Goal: Information Seeking & Learning: Check status

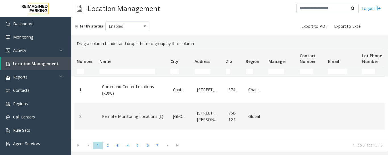
click at [132, 67] on td "Name Filter" at bounding box center [132, 71] width 71 height 10
click at [133, 70] on input "Name Filter" at bounding box center [127, 72] width 56 height 6
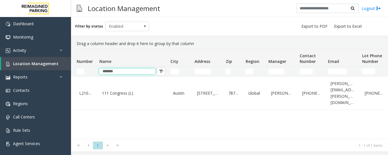
type input "*******"
click at [119, 94] on link "111 Congress (L)" at bounding box center [132, 93] width 64 height 9
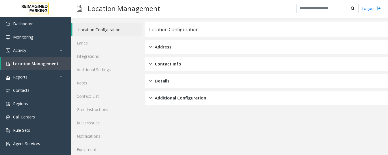
scroll to position [32, 0]
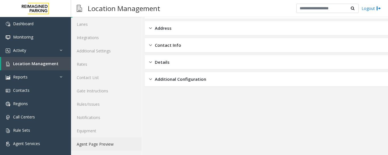
click at [105, 149] on link "Agent Page Preview" at bounding box center [106, 144] width 71 height 13
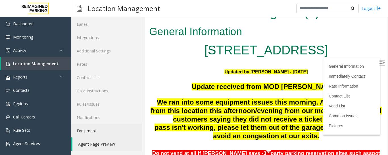
click at [379, 63] on img at bounding box center [382, 63] width 6 height 6
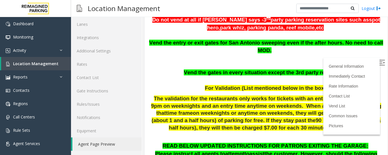
scroll to position [93, 0]
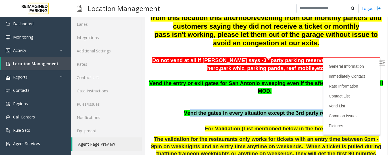
drag, startPoint x: 195, startPoint y: 105, endPoint x: 343, endPoint y: 102, distance: 148.4
click at [343, 110] on p "Vend the gates in every situation except the 3rd party reservation" at bounding box center [266, 114] width 234 height 8
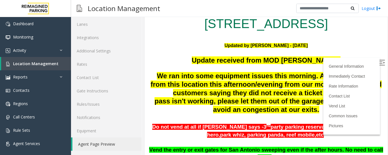
scroll to position [36, 0]
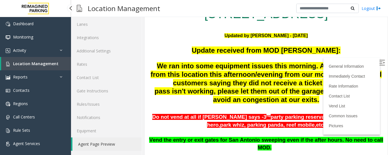
click at [40, 66] on span "Location Management" at bounding box center [35, 63] width 45 height 5
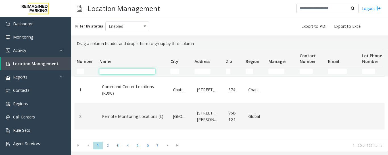
click at [116, 71] on input "Name Filter" at bounding box center [127, 72] width 56 height 6
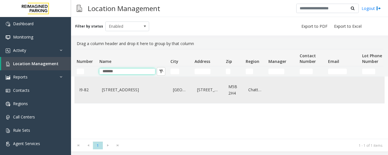
type input "*******"
click at [120, 85] on div "[STREET_ADDRESS]" at bounding box center [132, 90] width 64 height 22
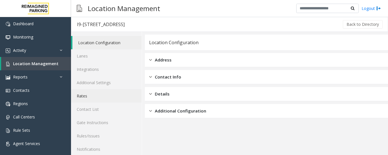
scroll to position [32, 0]
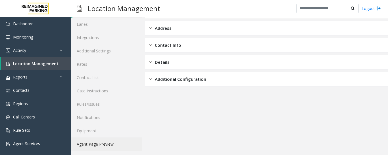
click at [113, 146] on link "Agent Page Preview" at bounding box center [106, 144] width 71 height 13
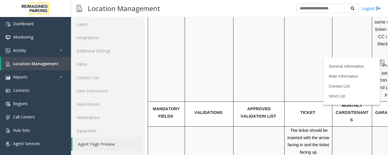
scroll to position [1374, 0]
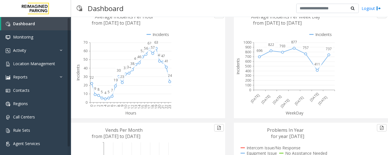
scroll to position [32, 0]
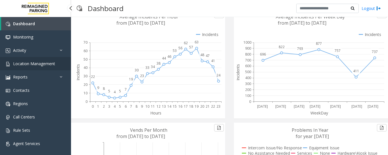
click at [39, 62] on span "Location Management" at bounding box center [34, 63] width 42 height 5
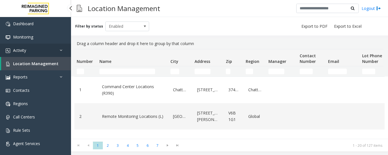
click at [49, 52] on link "Activity" at bounding box center [35, 50] width 71 height 13
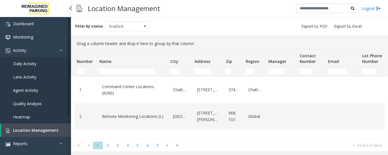
click at [35, 88] on span "Agent Activity" at bounding box center [25, 90] width 25 height 5
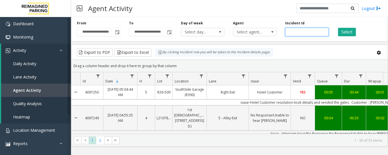
click at [294, 33] on input "number" at bounding box center [306, 32] width 43 height 9
paste input "*******"
click at [344, 36] on button "Select" at bounding box center [347, 32] width 18 height 9
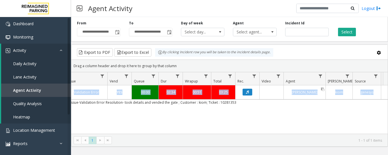
scroll to position [0, 209]
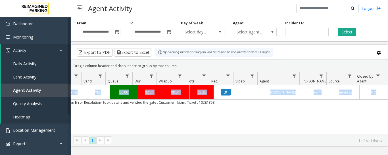
drag, startPoint x: 255, startPoint y: 103, endPoint x: 278, endPoint y: 106, distance: 23.2
click at [278, 106] on div "4095857 Oct 8, 2025 02:00:34 PM 14 I9-441 3080 Yonge Street (I) 3080 Yonge Stre…" at bounding box center [229, 120] width 316 height 71
click at [253, 126] on div "4095857 Oct 8, 2025 02:00:34 PM 14 I9-441 3080 Yonge Street (I) 3080 Yonge Stre…" at bounding box center [229, 120] width 316 height 71
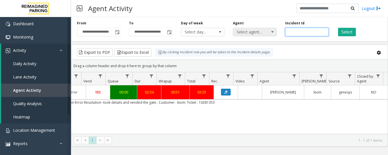
drag, startPoint x: 308, startPoint y: 32, endPoint x: 247, endPoint y: 35, distance: 61.1
click at [247, 35] on div "**********" at bounding box center [229, 28] width 317 height 27
paste input "number"
click at [350, 31] on button "Select" at bounding box center [347, 32] width 18 height 9
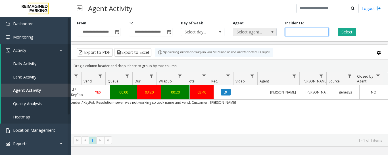
drag, startPoint x: 312, startPoint y: 32, endPoint x: 267, endPoint y: 35, distance: 45.2
click at [267, 35] on div "**********" at bounding box center [229, 28] width 317 height 27
paste input "number"
click at [346, 32] on button "Select" at bounding box center [347, 32] width 18 height 9
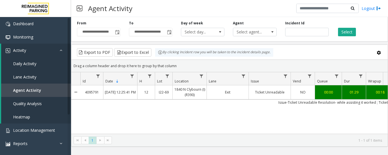
drag, startPoint x: 190, startPoint y: 103, endPoint x: 74, endPoint y: 104, distance: 116.1
click at [74, 104] on tr "Issue-Ticket Unreadable Resolution- while assisting it worked ; Ticket : na" at bounding box center [331, 103] width 521 height 6
drag, startPoint x: 303, startPoint y: 33, endPoint x: 275, endPoint y: 37, distance: 28.1
click at [275, 37] on div "**********" at bounding box center [229, 28] width 317 height 27
paste input "number"
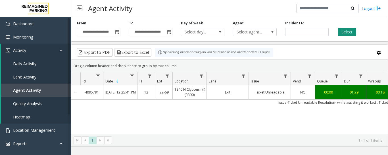
click at [353, 32] on button "Select" at bounding box center [347, 32] width 18 height 9
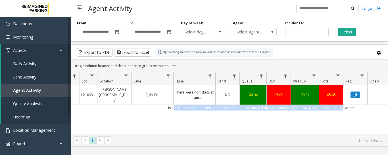
scroll to position [0, 80]
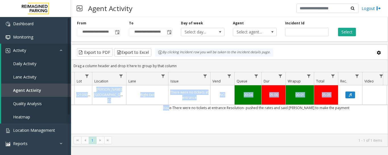
drag, startPoint x: 255, startPoint y: 102, endPoint x: 375, endPoint y: 108, distance: 119.9
click at [375, 108] on div "4095752 Oct 8, 2025 11:19:11 AM 11 L21093100 Wells Fargo Center (L) Right Exit …" at bounding box center [229, 120] width 316 height 71
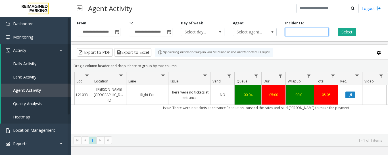
drag, startPoint x: 314, startPoint y: 32, endPoint x: 226, endPoint y: 34, distance: 88.0
click at [226, 34] on div "**********" at bounding box center [229, 28] width 317 height 27
paste input "number"
click at [355, 33] on button "Select" at bounding box center [347, 32] width 18 height 9
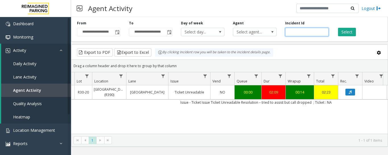
drag, startPoint x: 320, startPoint y: 33, endPoint x: 252, endPoint y: 37, distance: 67.9
click at [252, 37] on div "**********" at bounding box center [229, 28] width 317 height 27
paste input "number"
click at [350, 32] on button "Select" at bounding box center [347, 32] width 18 height 9
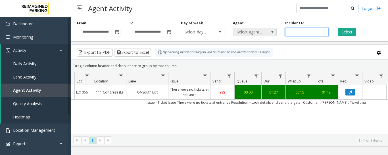
drag, startPoint x: 312, startPoint y: 32, endPoint x: 265, endPoint y: 35, distance: 47.4
click at [265, 35] on div "**********" at bounding box center [229, 28] width 317 height 27
paste input "number"
click at [349, 32] on button "Select" at bounding box center [347, 32] width 18 height 9
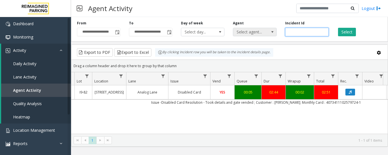
drag, startPoint x: 302, startPoint y: 33, endPoint x: 275, endPoint y: 32, distance: 27.0
click at [275, 32] on div "**********" at bounding box center [229, 28] width 317 height 27
paste input "number"
click at [346, 31] on button "Select" at bounding box center [347, 32] width 18 height 9
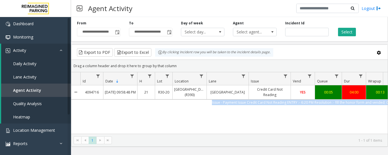
drag, startPoint x: 371, startPoint y: 103, endPoint x: 75, endPoint y: 104, distance: 295.4
click at [75, 104] on tr "Issue - Payment Issue Credit Card Not Reading ENTRY :- 6:20 PM Resolution :- fi…" at bounding box center [331, 103] width 521 height 6
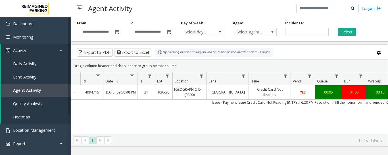
click at [264, 124] on div "4094716 Oct 6, 2025 09:58:48 PM 21 R30-20 Green Lake Village (R390) Exit Center…" at bounding box center [229, 120] width 316 height 71
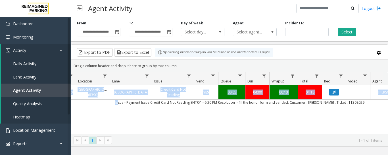
scroll to position [0, 102]
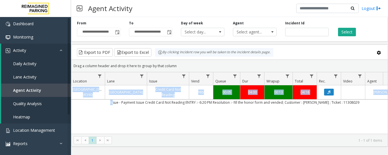
drag, startPoint x: 221, startPoint y: 104, endPoint x: 340, endPoint y: 109, distance: 118.7
click at [340, 109] on div "4094716 Oct 6, 2025 09:58:48 PM 21 R30-20 Green Lake Village (R390) Exit Center…" at bounding box center [229, 120] width 316 height 71
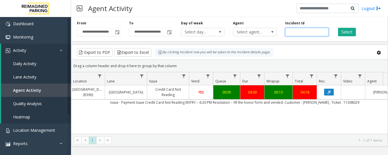
drag, startPoint x: 305, startPoint y: 32, endPoint x: 281, endPoint y: 34, distance: 24.2
click at [281, 34] on div "Incident Id *******" at bounding box center [307, 29] width 52 height 16
paste input "number"
click at [345, 32] on button "Select" at bounding box center [347, 32] width 18 height 9
click at [59, 49] on link "Activity" at bounding box center [36, 50] width 70 height 13
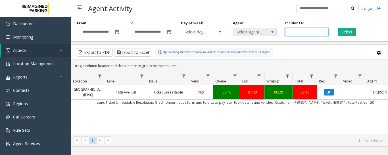
drag, startPoint x: 306, startPoint y: 30, endPoint x: 266, endPoint y: 30, distance: 40.0
click at [266, 30] on div "**********" at bounding box center [229, 28] width 317 height 27
paste input "number"
click at [350, 33] on button "Select" at bounding box center [347, 32] width 18 height 9
drag, startPoint x: 307, startPoint y: 32, endPoint x: 264, endPoint y: 32, distance: 42.8
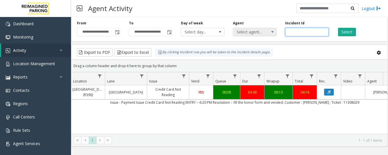
click at [264, 32] on div "**********" at bounding box center [229, 28] width 317 height 27
paste input "number"
click at [350, 32] on button "Select" at bounding box center [347, 32] width 18 height 9
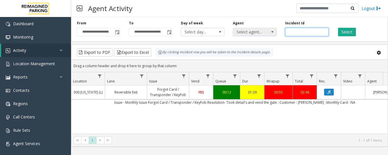
drag, startPoint x: 307, startPoint y: 31, endPoint x: 263, endPoint y: 32, distance: 44.0
click at [263, 32] on div "**********" at bounding box center [229, 28] width 317 height 27
paste input "number"
click at [351, 32] on button "Select" at bounding box center [347, 32] width 18 height 9
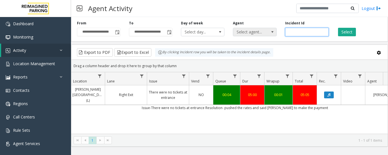
drag, startPoint x: 314, startPoint y: 31, endPoint x: 267, endPoint y: 32, distance: 47.4
click at [267, 32] on div "**********" at bounding box center [229, 28] width 317 height 27
paste input "number"
type input "*******"
click at [344, 32] on button "Select" at bounding box center [347, 32] width 18 height 9
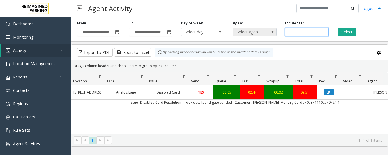
drag, startPoint x: 305, startPoint y: 34, endPoint x: 269, endPoint y: 31, distance: 35.6
click at [269, 31] on div "**********" at bounding box center [229, 28] width 317 height 27
paste input "number"
click at [293, 32] on input "number" at bounding box center [306, 32] width 43 height 9
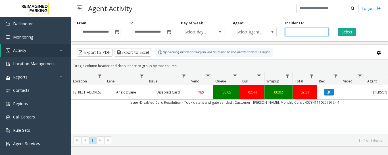
paste input "*******"
click at [342, 31] on button "Select" at bounding box center [347, 32] width 18 height 9
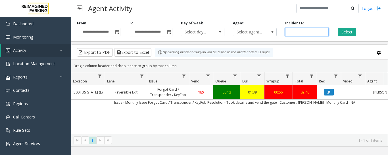
drag, startPoint x: 319, startPoint y: 30, endPoint x: 281, endPoint y: 31, distance: 37.7
click at [281, 31] on div "Incident Id *******" at bounding box center [307, 29] width 52 height 16
paste input "number"
click at [347, 30] on button "Select" at bounding box center [347, 32] width 18 height 9
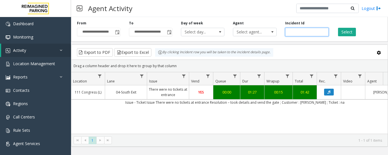
drag, startPoint x: 305, startPoint y: 31, endPoint x: 277, endPoint y: 33, distance: 27.9
click at [277, 33] on div "**********" at bounding box center [229, 28] width 317 height 27
paste input "number"
click at [353, 29] on button "Select" at bounding box center [347, 32] width 18 height 9
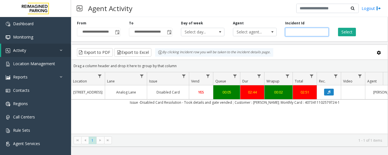
drag, startPoint x: 306, startPoint y: 30, endPoint x: 257, endPoint y: 37, distance: 49.2
click at [257, 37] on div "**********" at bounding box center [229, 28] width 317 height 27
paste input "number"
click at [344, 32] on button "Select" at bounding box center [347, 32] width 18 height 9
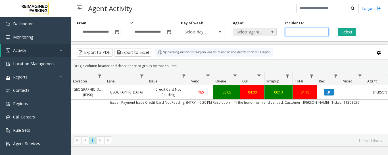
drag, startPoint x: 310, startPoint y: 31, endPoint x: 250, endPoint y: 30, distance: 60.2
click at [250, 30] on div "**********" at bounding box center [229, 28] width 317 height 27
paste input "number"
type input "*******"
click at [352, 31] on button "Select" at bounding box center [347, 32] width 18 height 9
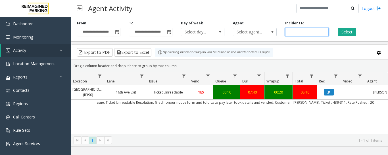
click at [293, 31] on input "*******" at bounding box center [306, 32] width 43 height 9
paste input "number"
click at [289, 35] on input "number" at bounding box center [306, 32] width 43 height 9
type input "*******"
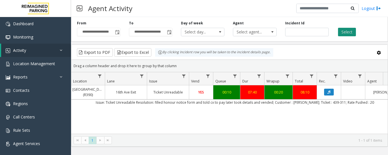
click at [348, 34] on button "Select" at bounding box center [347, 32] width 18 height 9
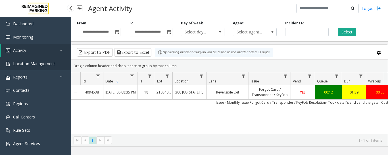
scroll to position [0, 102]
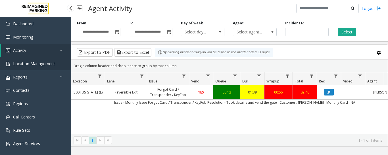
click at [29, 66] on span "Location Management" at bounding box center [34, 63] width 42 height 5
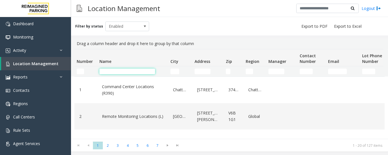
click at [106, 73] on input "Name Filter" at bounding box center [127, 72] width 56 height 6
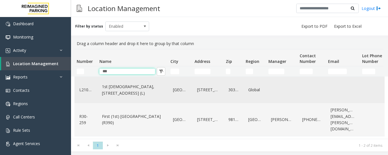
type input "***"
click at [157, 97] on link "1st [DEMOGRAPHIC_DATA], [STREET_ADDRESS] (L)" at bounding box center [132, 90] width 64 height 16
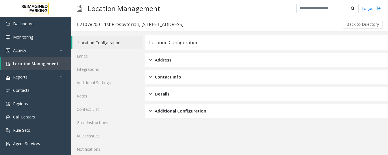
scroll to position [32, 0]
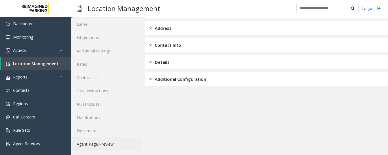
click at [130, 143] on link "Agent Page Preview" at bounding box center [106, 144] width 71 height 13
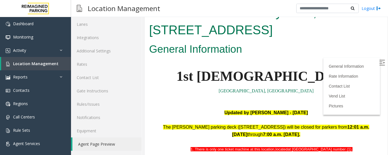
click at [379, 63] on img at bounding box center [382, 63] width 6 height 6
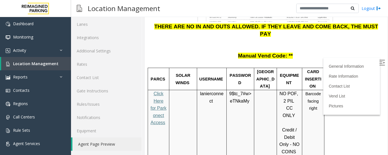
scroll to position [860, 0]
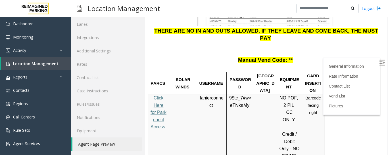
click at [204, 96] on span "lanierconnect" at bounding box center [212, 102] width 24 height 12
copy p "lanierconnect"
click at [249, 103] on span at bounding box center [249, 105] width 1 height 5
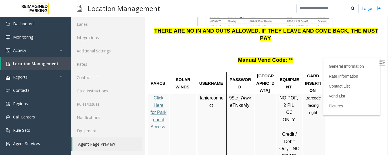
click at [249, 103] on span at bounding box center [249, 105] width 1 height 5
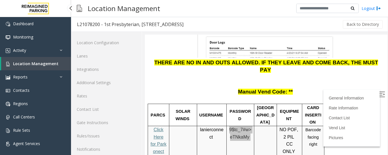
scroll to position [32, 0]
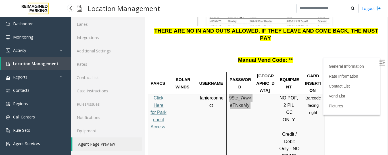
drag, startPoint x: 0, startPoint y: 0, endPoint x: 23, endPoint y: 66, distance: 69.8
click at [23, 66] on span "Location Management" at bounding box center [35, 63] width 45 height 5
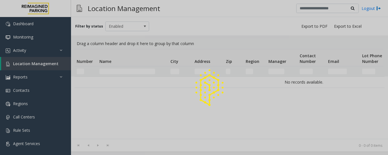
click at [41, 49] on div at bounding box center [194, 77] width 388 height 155
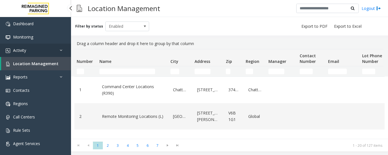
click at [42, 52] on link "Activity" at bounding box center [35, 50] width 71 height 13
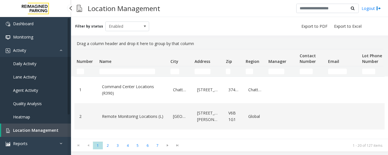
click at [31, 92] on span "Agent Activity" at bounding box center [25, 90] width 25 height 5
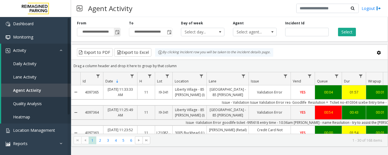
click at [113, 32] on input "**********" at bounding box center [98, 32] width 43 height 8
click at [115, 31] on span "Toggle popup" at bounding box center [117, 32] width 5 height 5
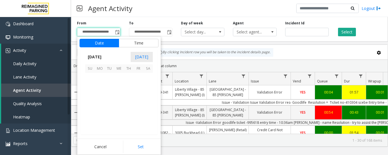
scroll to position [101905, 0]
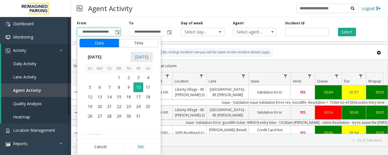
click at [98, 89] on span "6" at bounding box center [100, 88] width 10 height 10
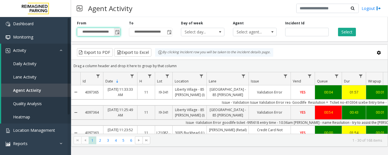
click at [117, 33] on span "Toggle popup" at bounding box center [117, 32] width 5 height 5
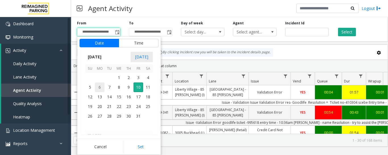
click at [103, 86] on span "6" at bounding box center [100, 88] width 10 height 10
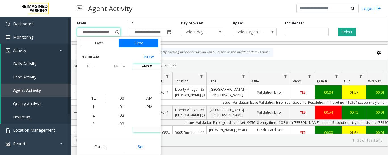
drag, startPoint x: 146, startPoint y: 146, endPoint x: 146, endPoint y: 141, distance: 4.9
click at [147, 146] on button "Set" at bounding box center [141, 147] width 36 height 12
type input "**********"
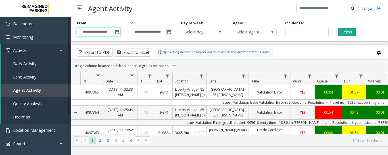
click at [171, 32] on span "Toggle popup" at bounding box center [169, 32] width 5 height 5
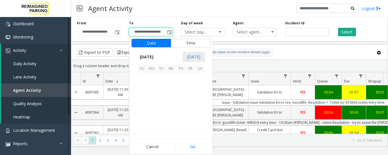
scroll to position [9, 0]
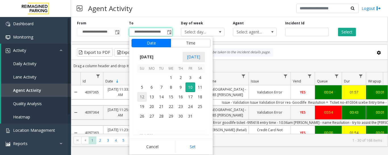
click at [139, 95] on span "12" at bounding box center [142, 97] width 10 height 10
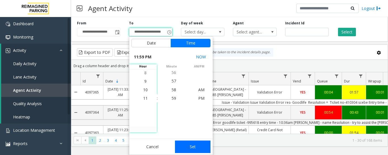
click at [185, 145] on button "Set" at bounding box center [193, 147] width 36 height 12
type input "**********"
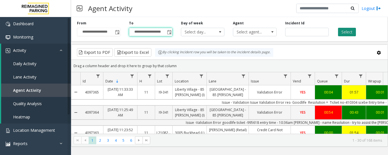
click at [347, 34] on button "Select" at bounding box center [347, 32] width 18 height 9
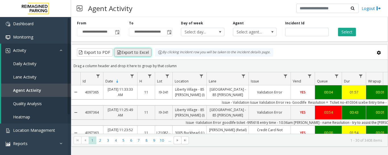
click at [131, 51] on button "Export to Excel" at bounding box center [132, 52] width 37 height 9
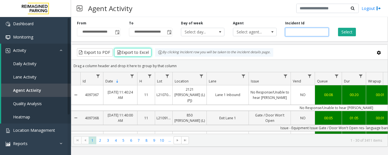
click at [304, 31] on input "number" at bounding box center [306, 32] width 43 height 9
click at [307, 33] on input "number" at bounding box center [306, 32] width 43 height 9
paste input "*******"
type input "*******"
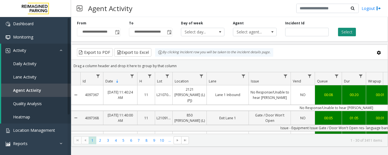
click at [348, 33] on button "Select" at bounding box center [347, 32] width 18 height 9
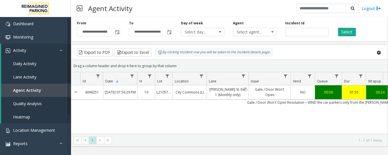
click at [230, 95] on link "[PERSON_NAME] St. Exit 1 (Monthly only)" at bounding box center [228, 92] width 42 height 14
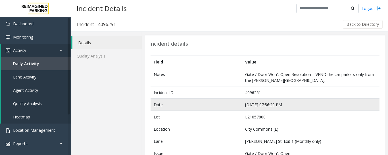
scroll to position [142, 0]
